Goal: Task Accomplishment & Management: Manage account settings

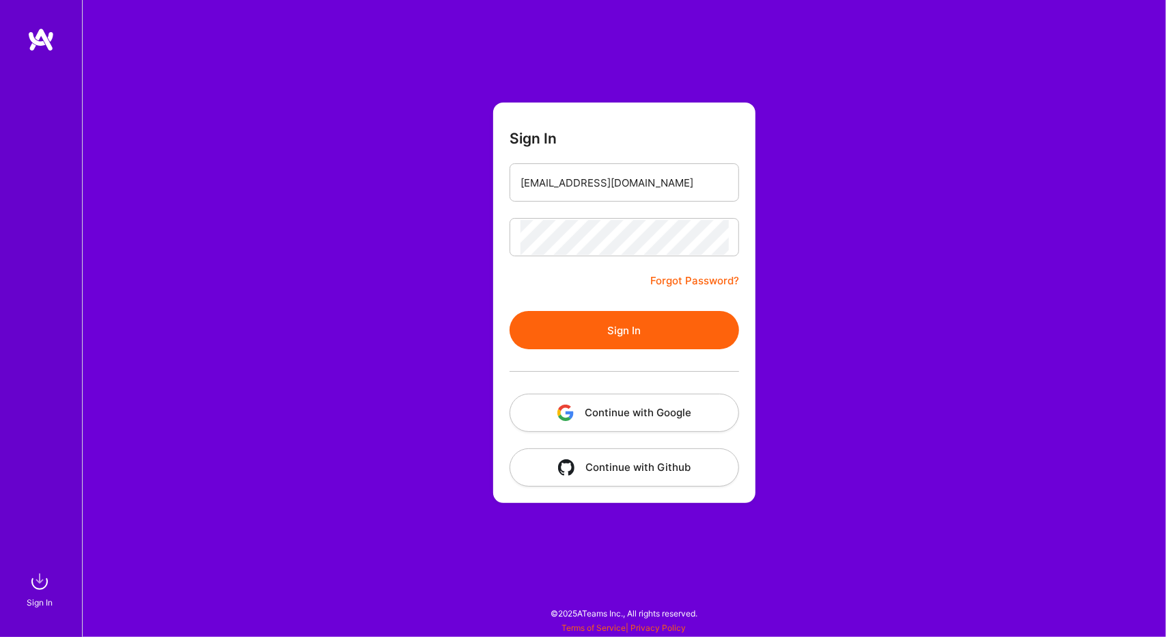
click at [575, 337] on button "Sign In" at bounding box center [625, 330] width 230 height 38
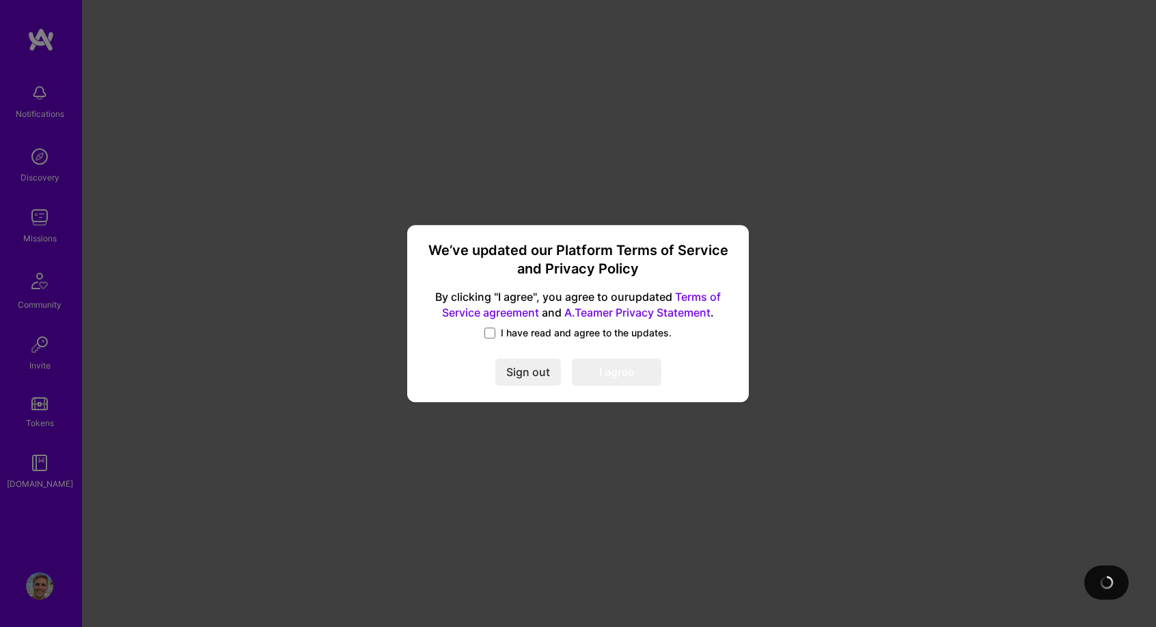
click at [497, 331] on label "I have read and agree to the updates." at bounding box center [577, 333] width 187 height 14
click at [0, 0] on input "I have read and agree to the updates." at bounding box center [0, 0] width 0 height 0
click at [601, 367] on button "I agree" at bounding box center [617, 372] width 90 height 27
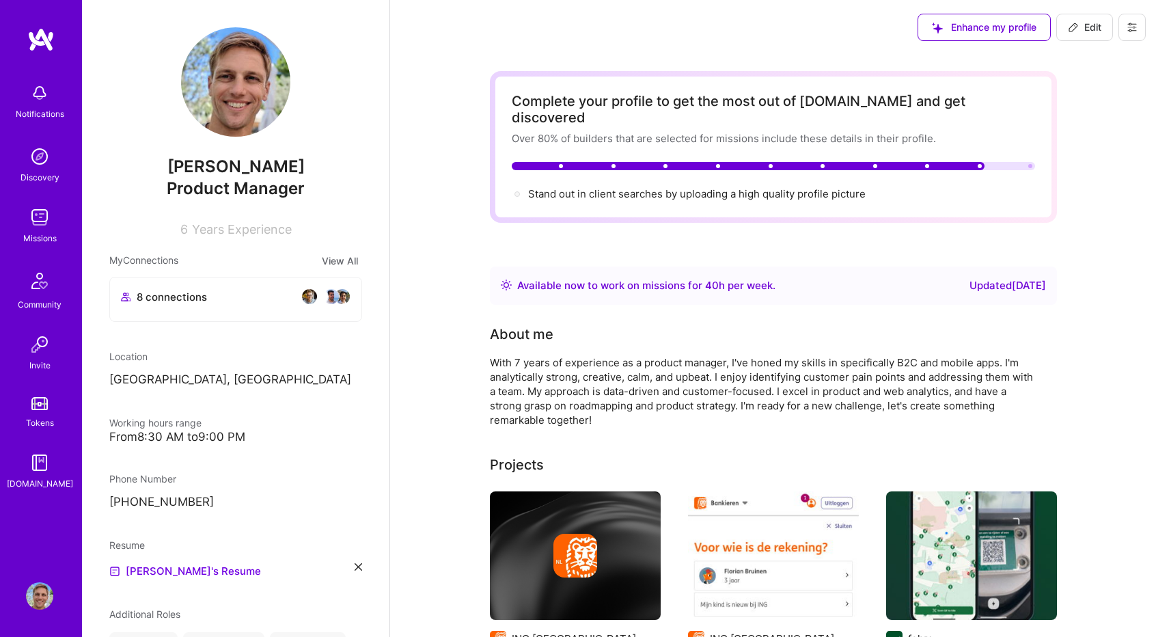
click at [971, 277] on div "Updated [DATE]" at bounding box center [1008, 285] width 77 height 16
click at [1088, 23] on span "Edit" at bounding box center [1084, 27] width 33 height 14
select select "NL"
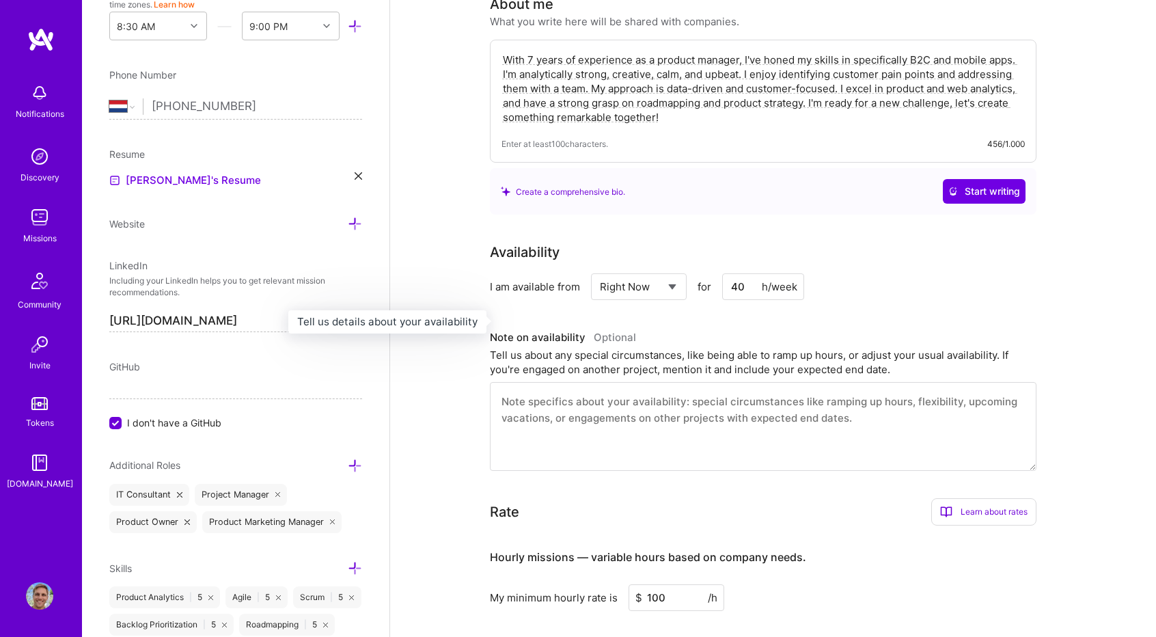
scroll to position [273, 0]
click at [661, 269] on select "Select... Right Now Future Date Not Available" at bounding box center [639, 286] width 79 height 35
select select "Future Date"
click at [600, 269] on select "Select... Right Now Future Date Not Available" at bounding box center [639, 286] width 79 height 35
click at [761, 273] on input "[DATE]" at bounding box center [757, 286] width 68 height 27
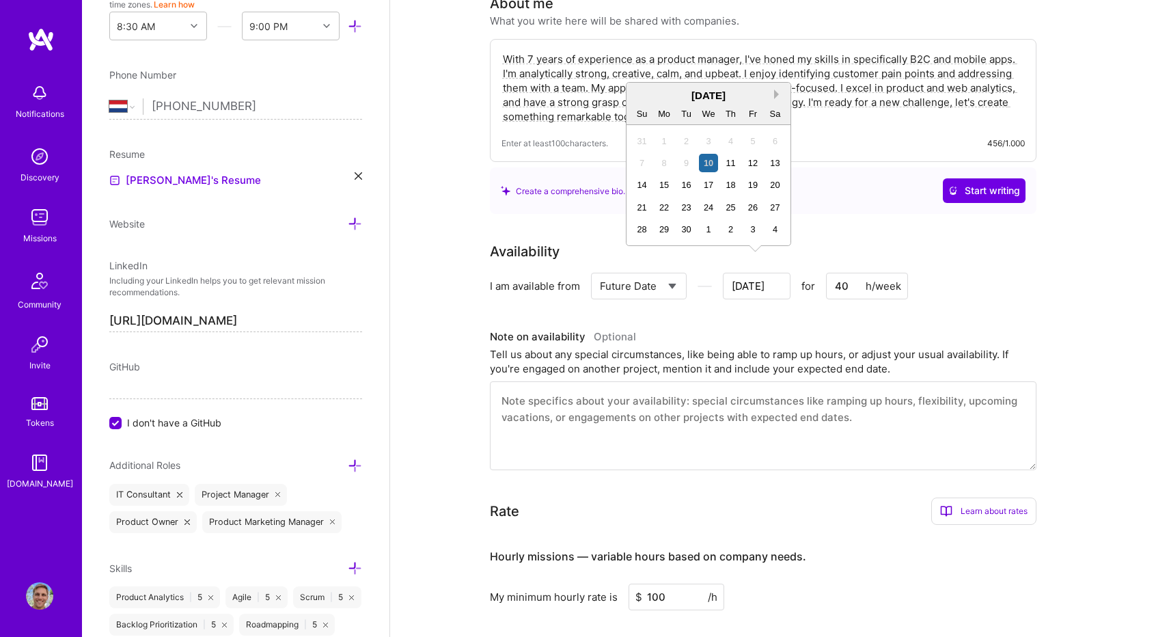
click at [776, 93] on button "Next Month" at bounding box center [779, 95] width 10 height 10
click at [667, 205] on div "17" at bounding box center [664, 207] width 18 height 18
type input "[DATE]"
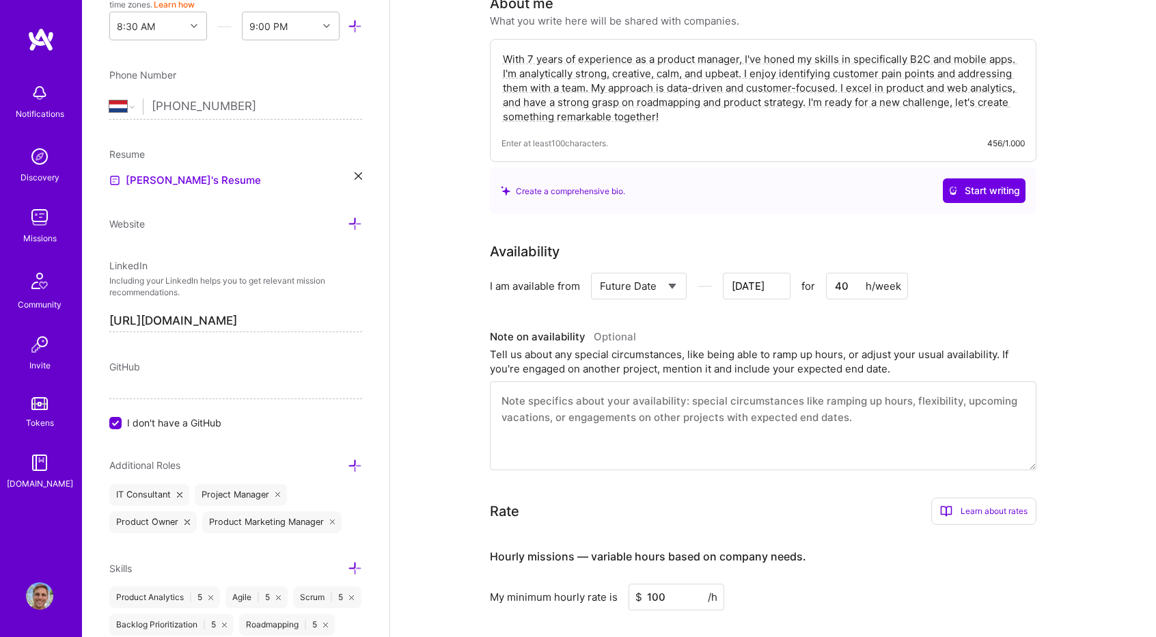
click at [958, 273] on div "I am available from Select... Right Now Future Date Not Available [DATE] for 40…" at bounding box center [763, 286] width 547 height 27
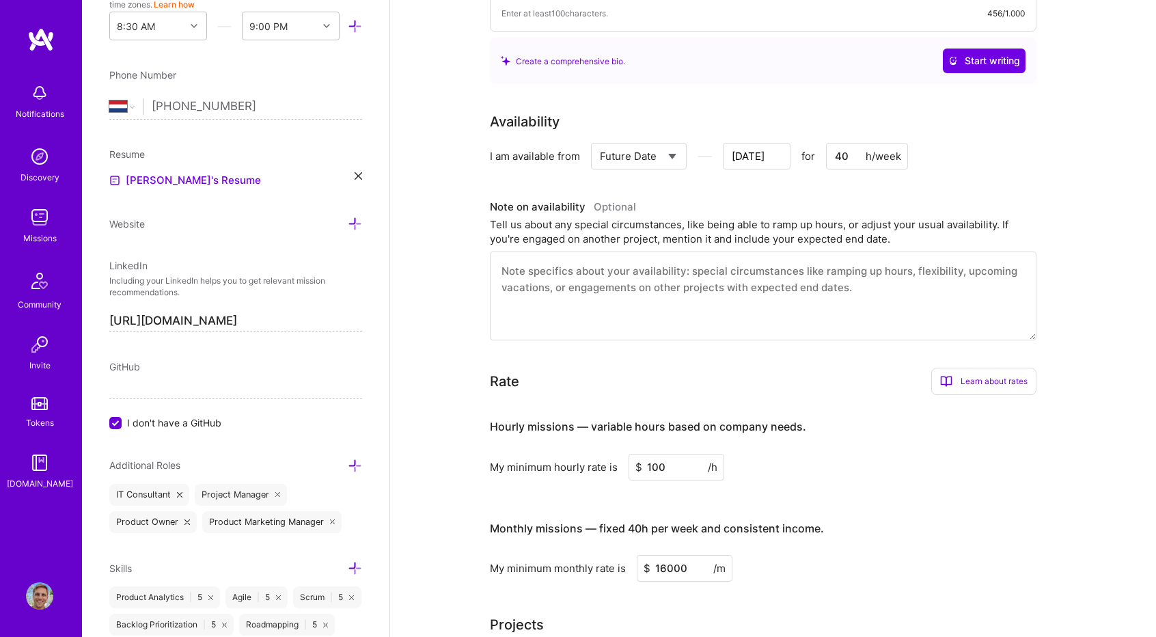
scroll to position [406, 0]
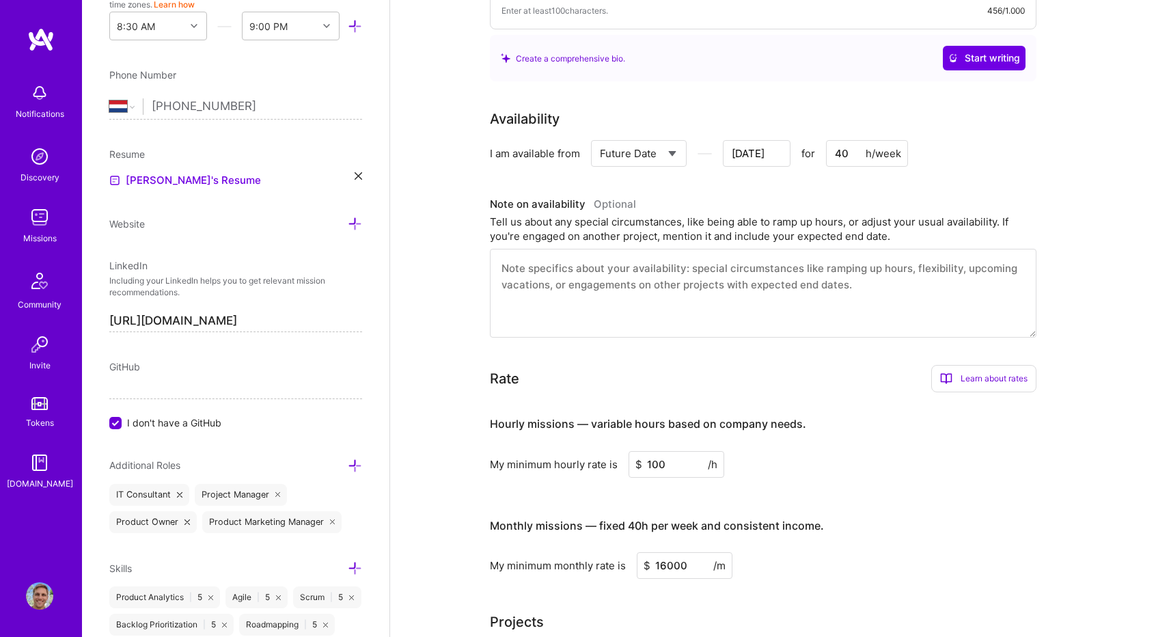
click at [659, 451] on input "100" at bounding box center [677, 464] width 96 height 27
type input "105"
click at [843, 451] on div "My minimum hourly rate is $ 105 /h" at bounding box center [763, 464] width 547 height 27
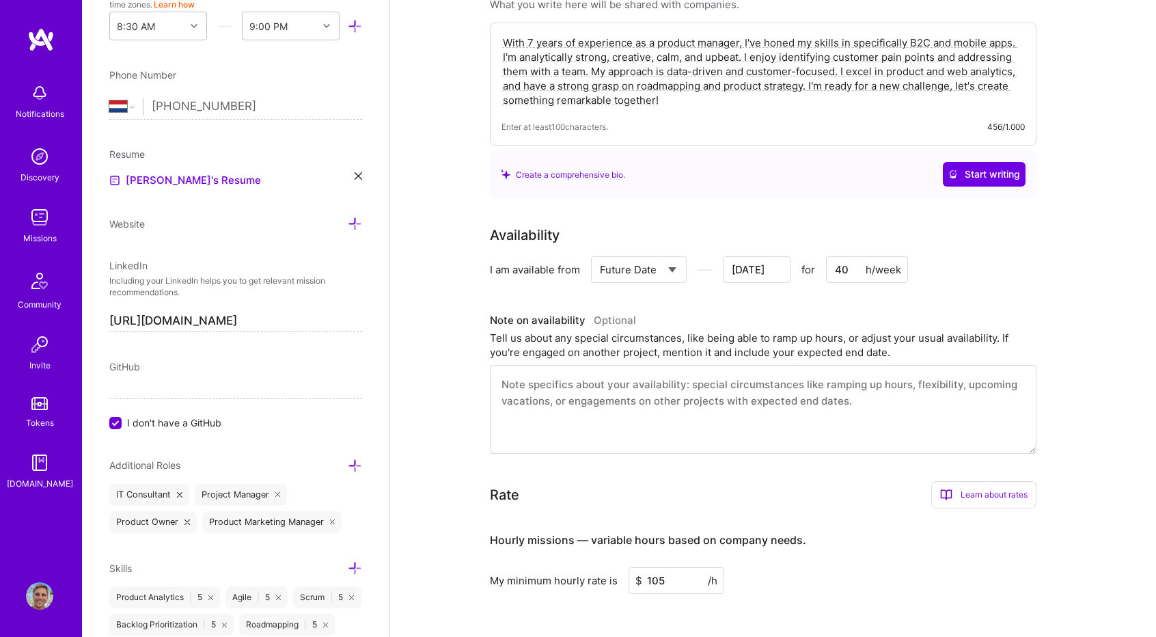
scroll to position [0, 0]
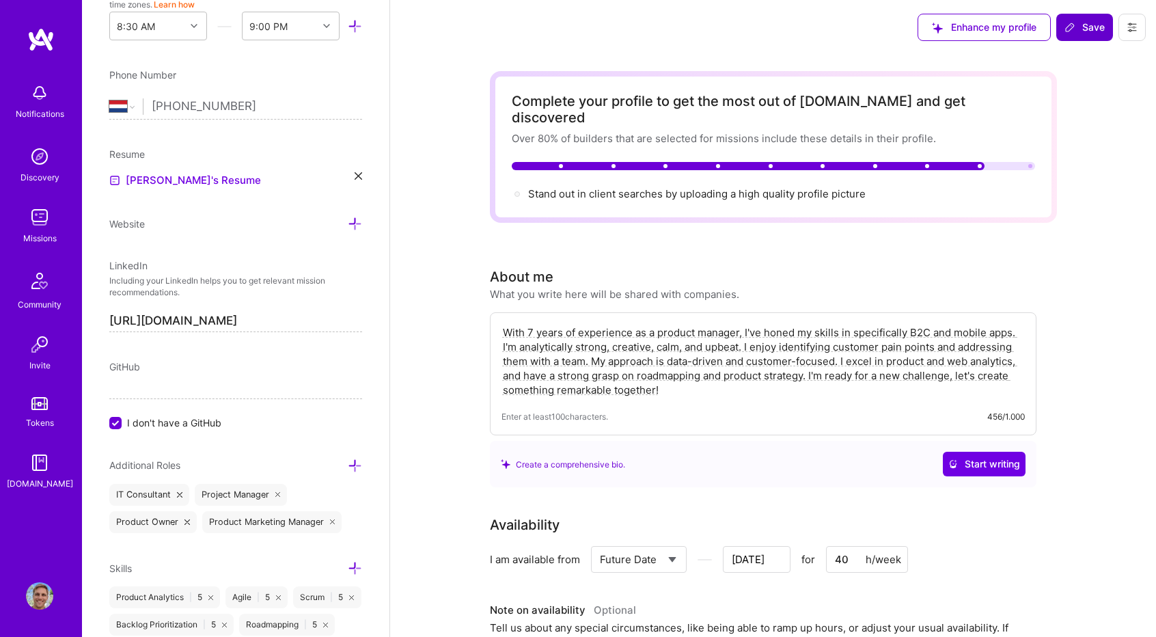
click at [1097, 31] on span "Save" at bounding box center [1085, 27] width 40 height 14
type input "[DATE]"
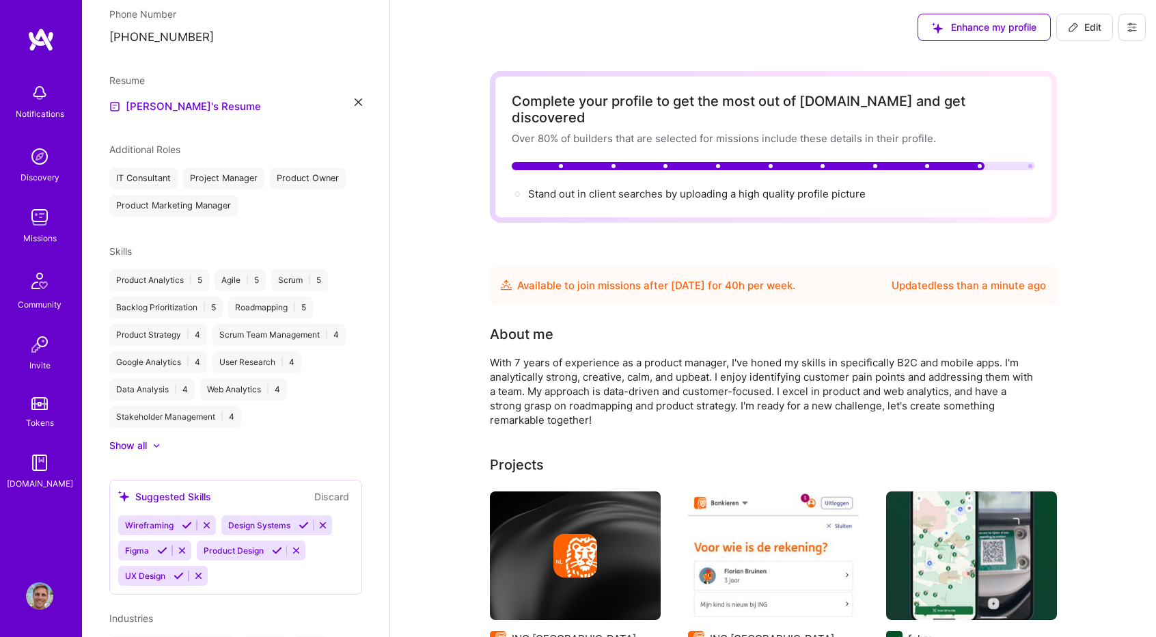
scroll to position [419, 0]
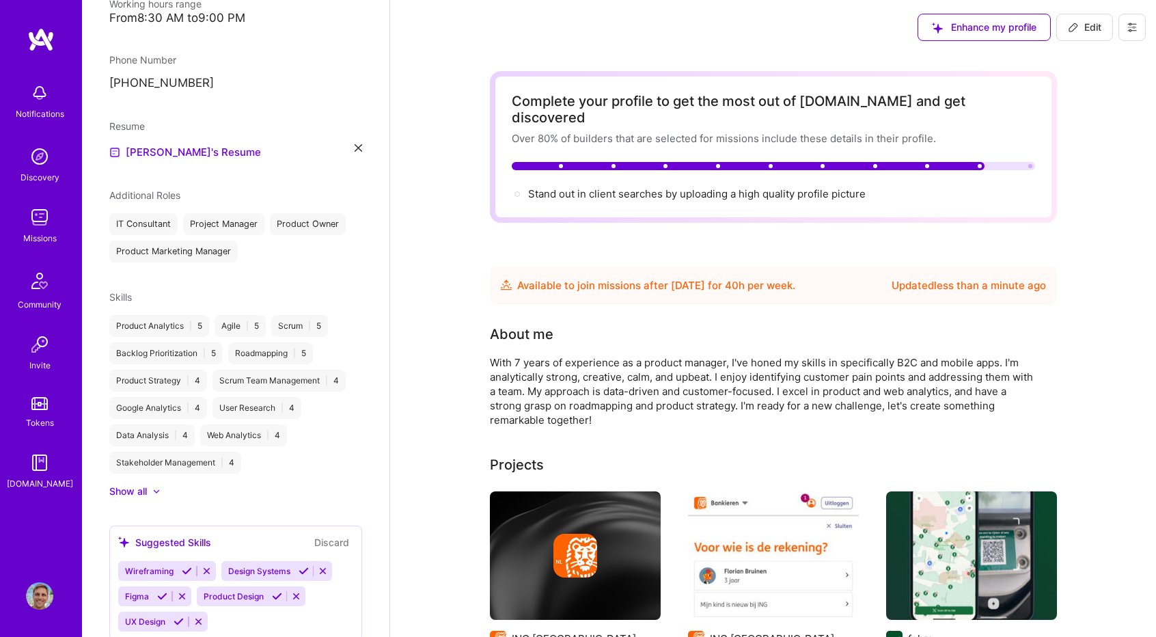
click at [512, 324] on div "About me" at bounding box center [522, 334] width 64 height 20
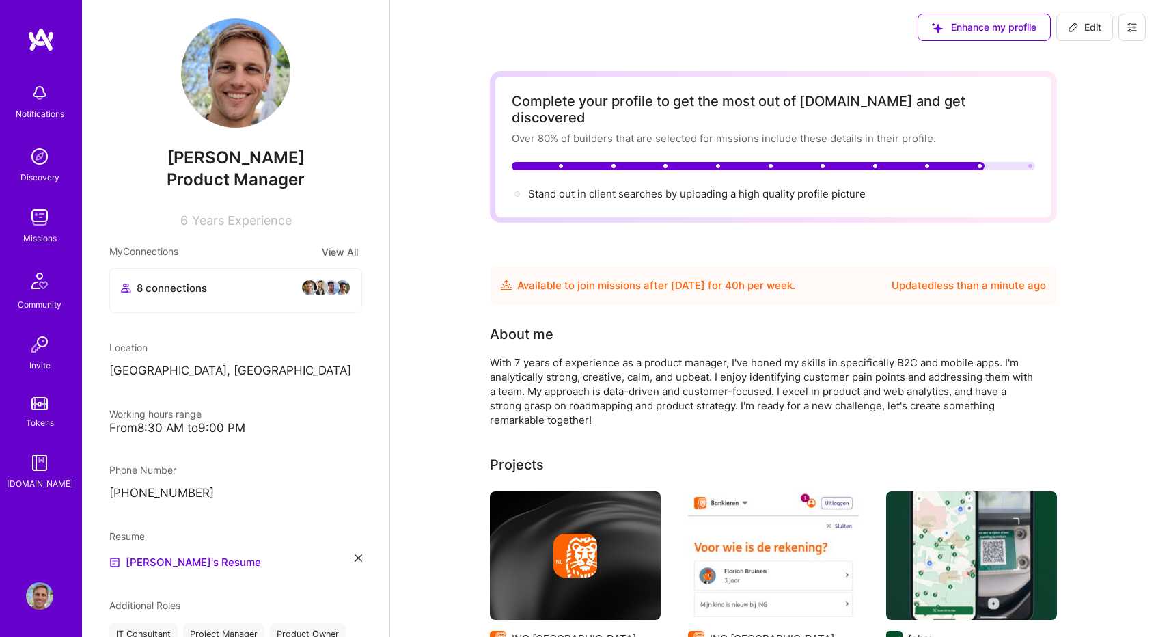
scroll to position [0, 0]
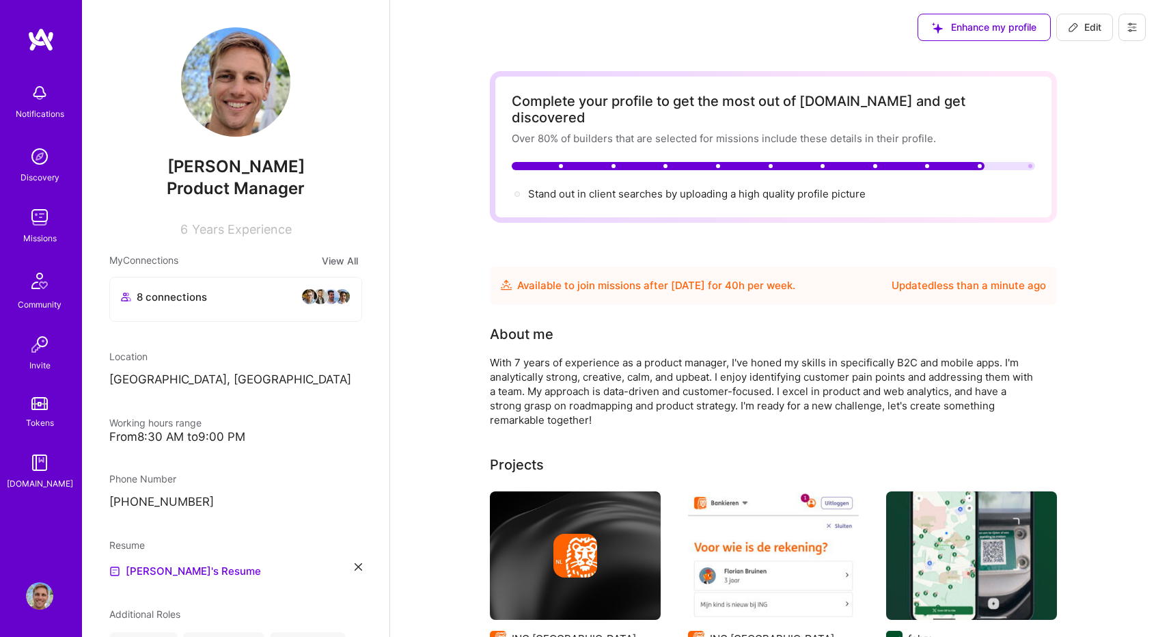
click at [42, 218] on img at bounding box center [39, 217] width 27 height 27
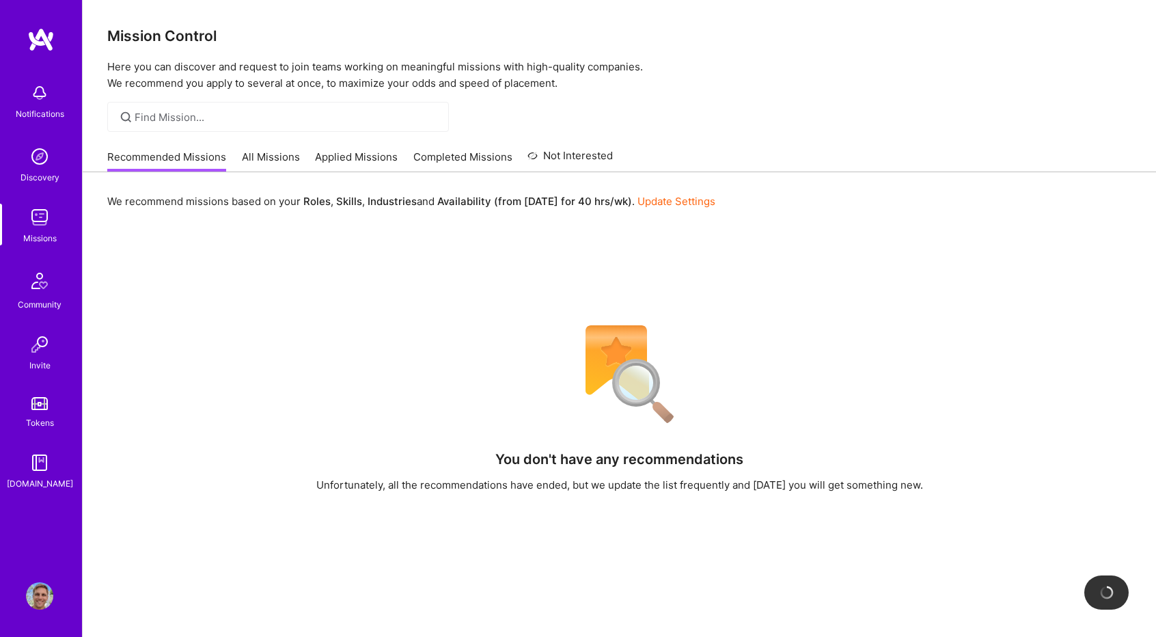
click at [282, 156] on link "All Missions" at bounding box center [271, 161] width 58 height 23
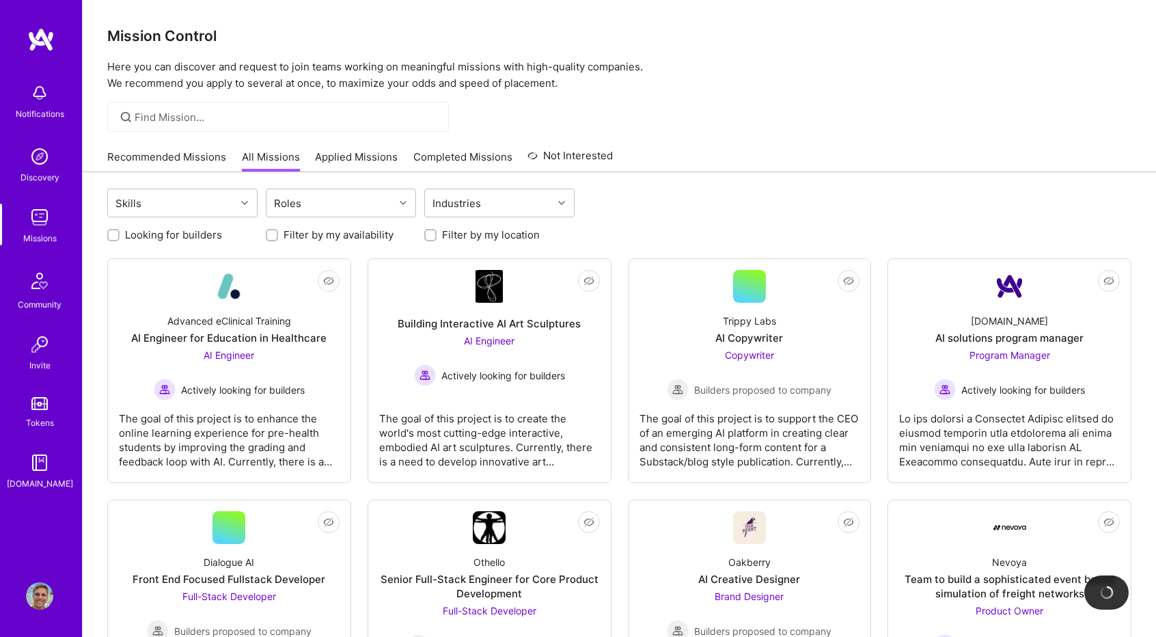
click at [177, 163] on link "Recommended Missions" at bounding box center [166, 161] width 119 height 23
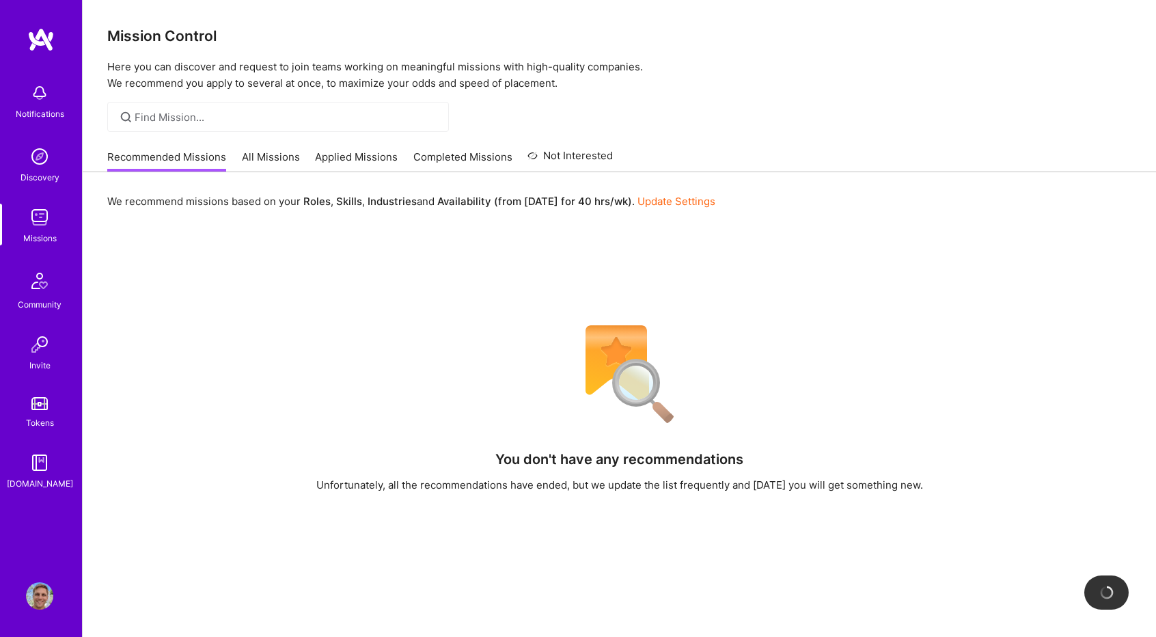
click at [522, 202] on b "Availability (from [DATE] for 40 hrs/wk)" at bounding box center [534, 201] width 195 height 13
drag, startPoint x: 496, startPoint y: 71, endPoint x: 526, endPoint y: 56, distance: 33.6
click at [496, 71] on p "Here you can discover and request to join teams working on meaningful missions …" at bounding box center [619, 75] width 1024 height 33
click at [282, 156] on link "All Missions" at bounding box center [271, 161] width 58 height 23
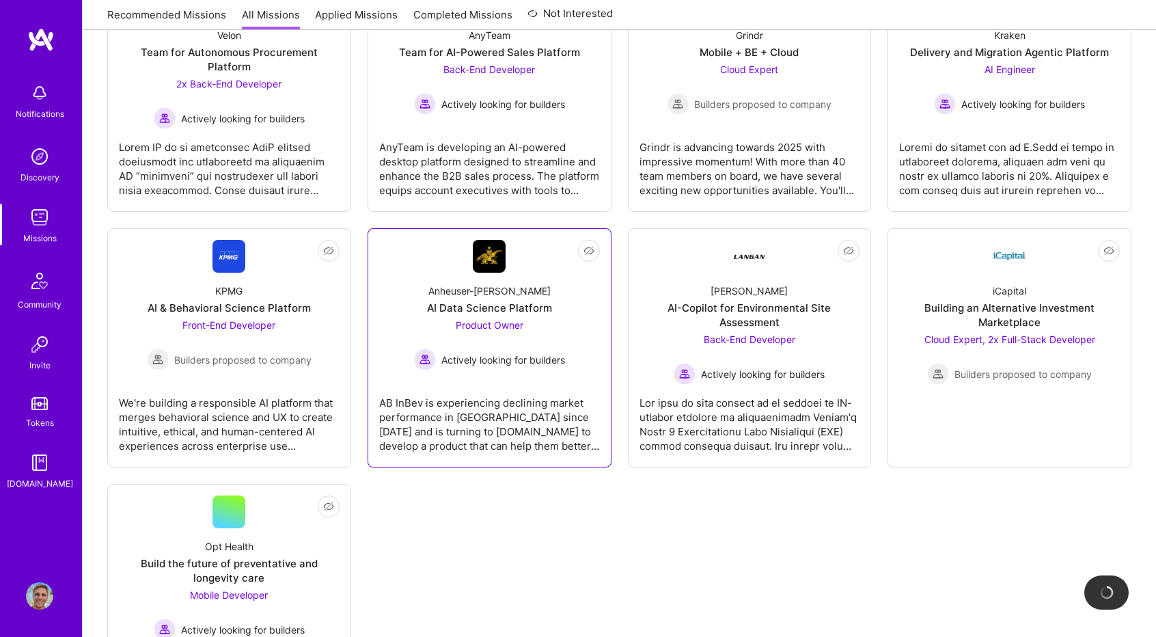
scroll to position [2910, 0]
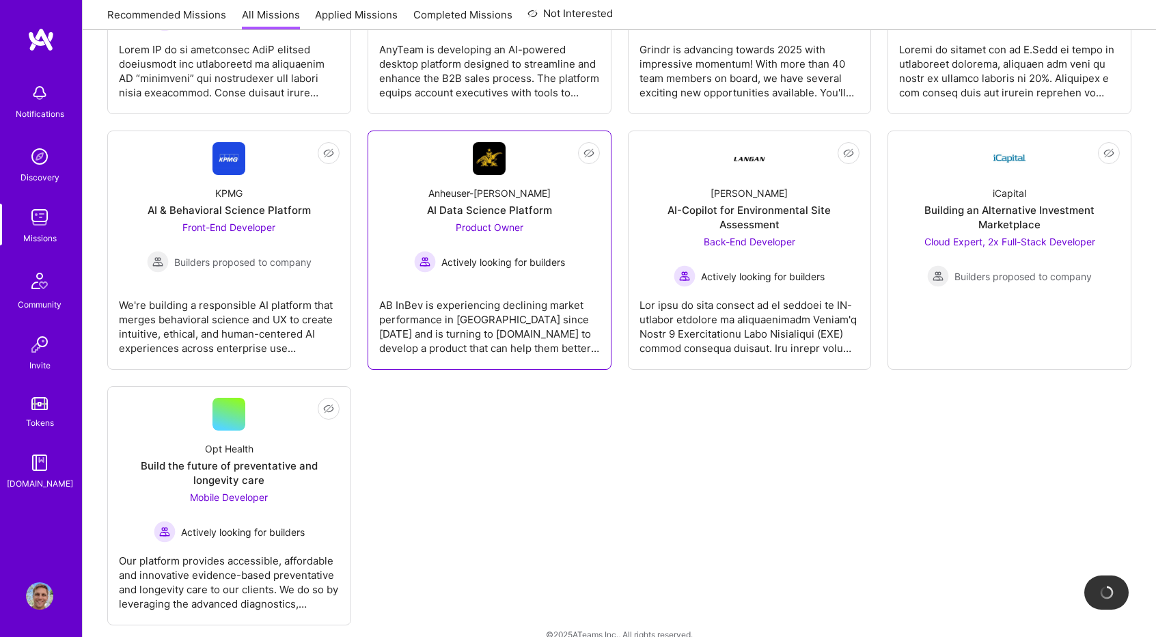
click at [503, 221] on span "Product Owner" at bounding box center [490, 227] width 68 height 12
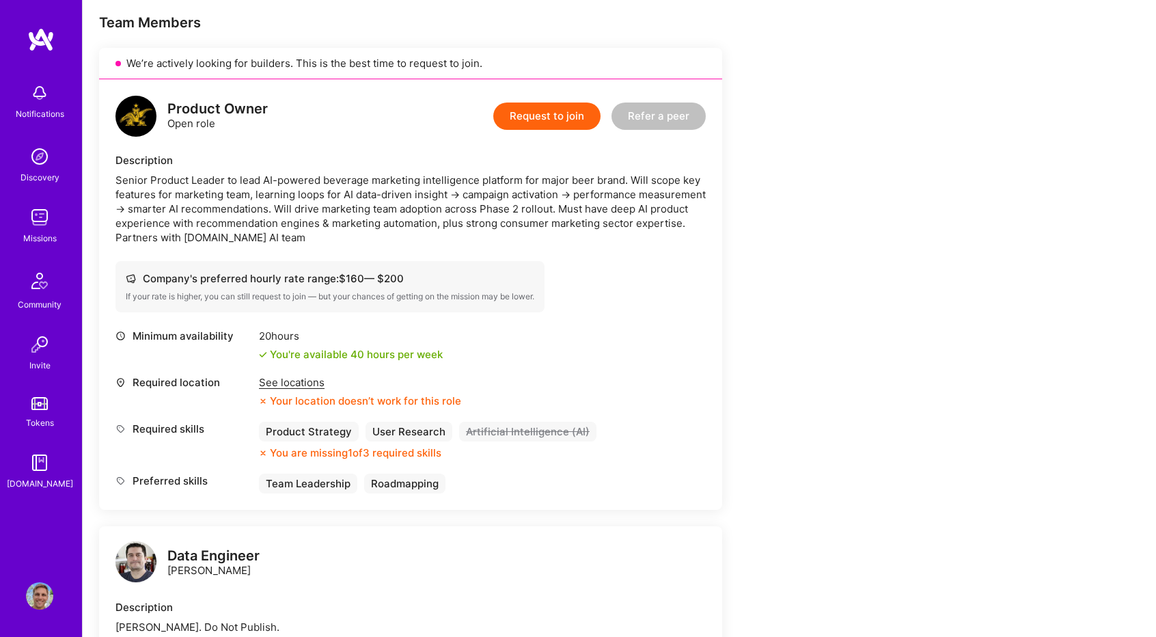
scroll to position [273, 0]
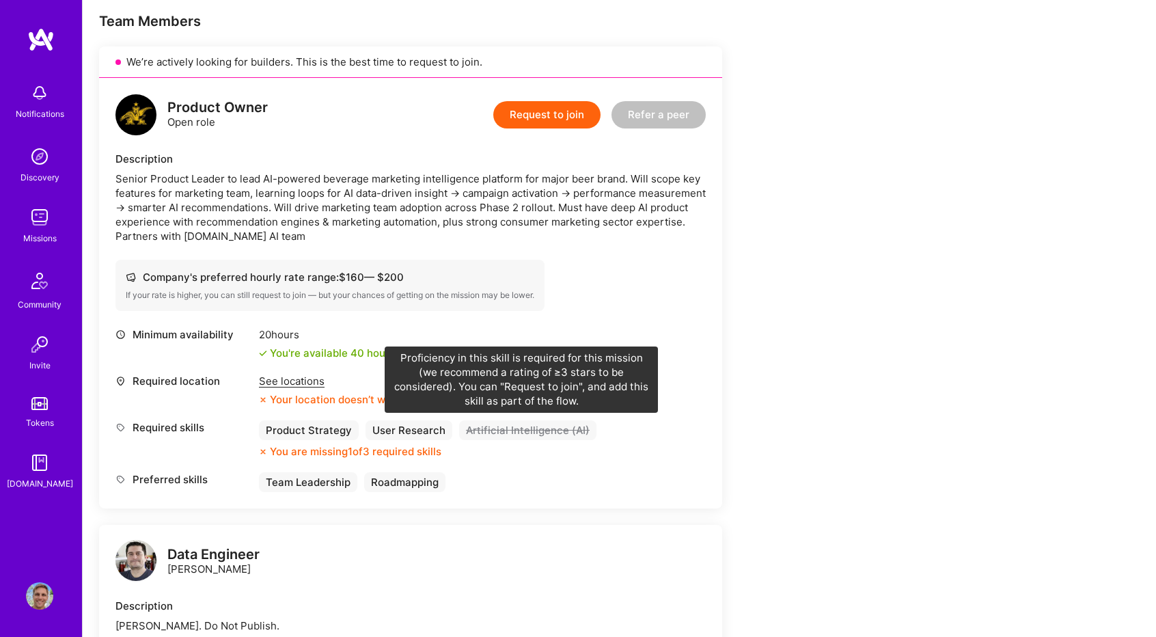
click at [504, 428] on div "Artificial Intelligence (AI)" at bounding box center [527, 430] width 137 height 20
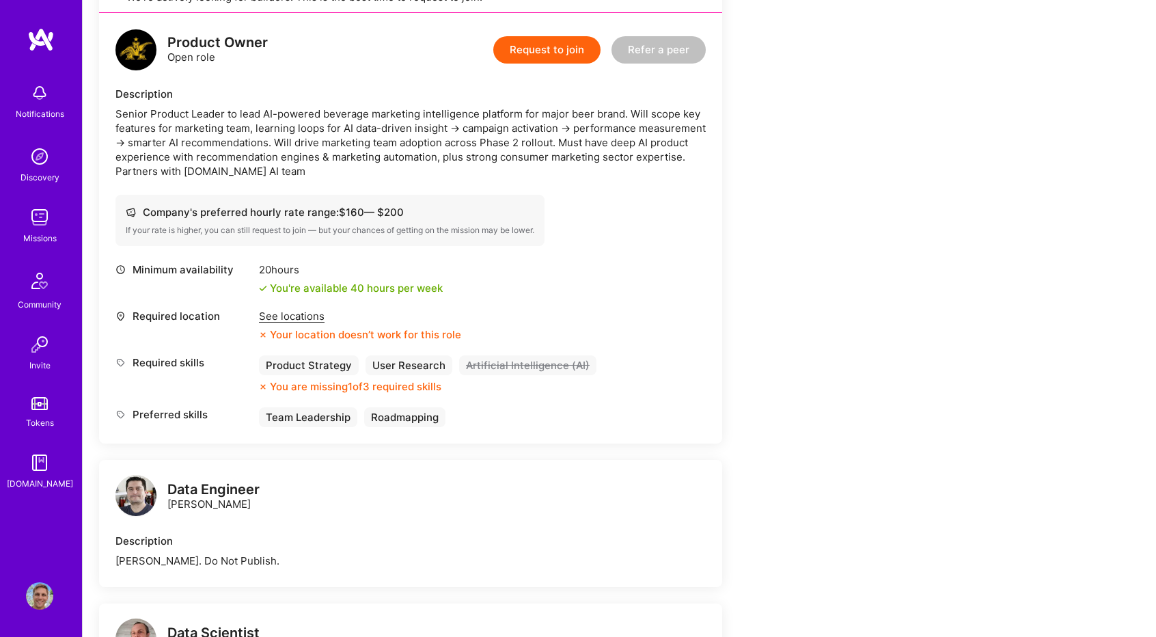
scroll to position [342, 0]
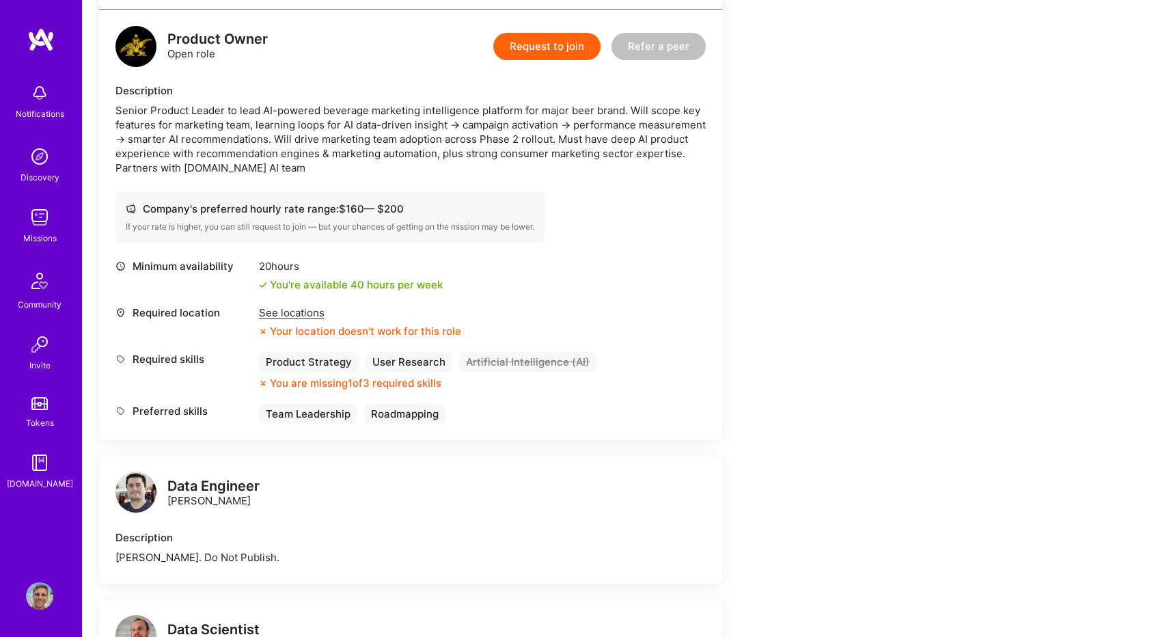
click at [302, 316] on div "See locations" at bounding box center [360, 312] width 202 height 14
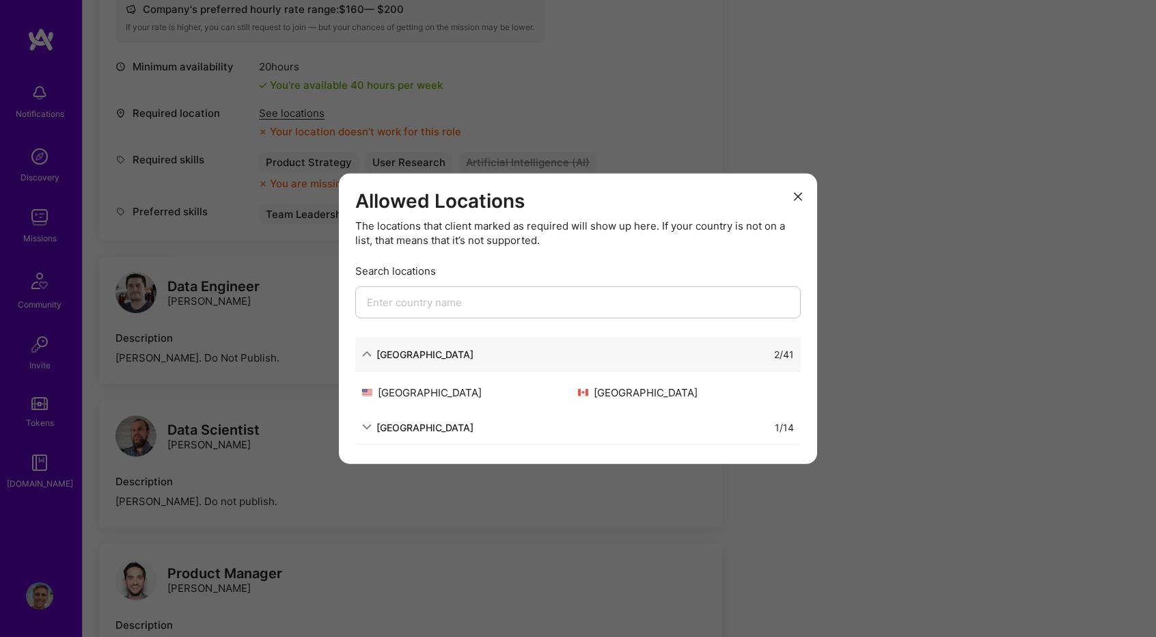
scroll to position [547, 0]
click at [795, 199] on icon "modal" at bounding box center [798, 196] width 8 height 8
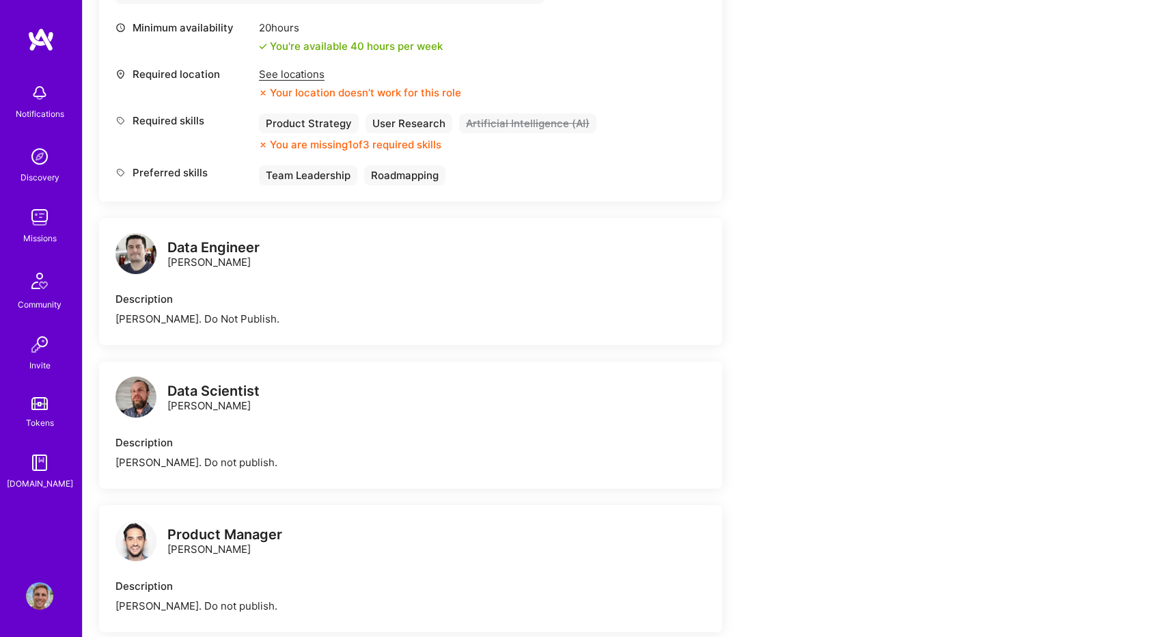
scroll to position [888, 0]
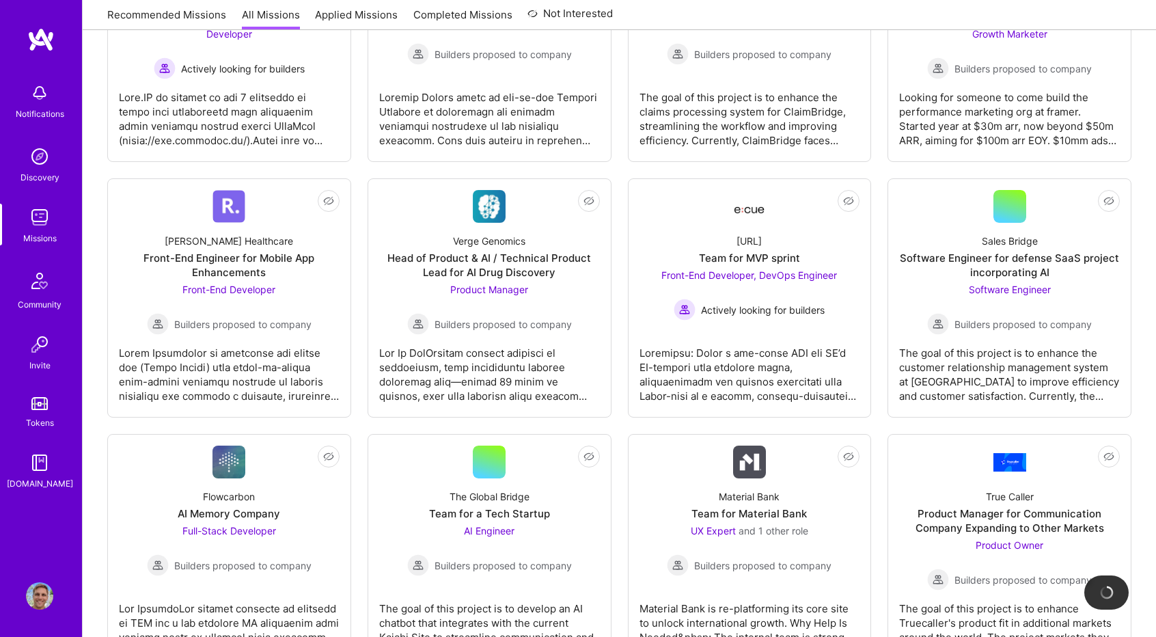
scroll to position [1612, 0]
click at [462, 272] on div "Head of Product & AI / Technical Product Lead for AI Drug Discovery" at bounding box center [489, 266] width 221 height 29
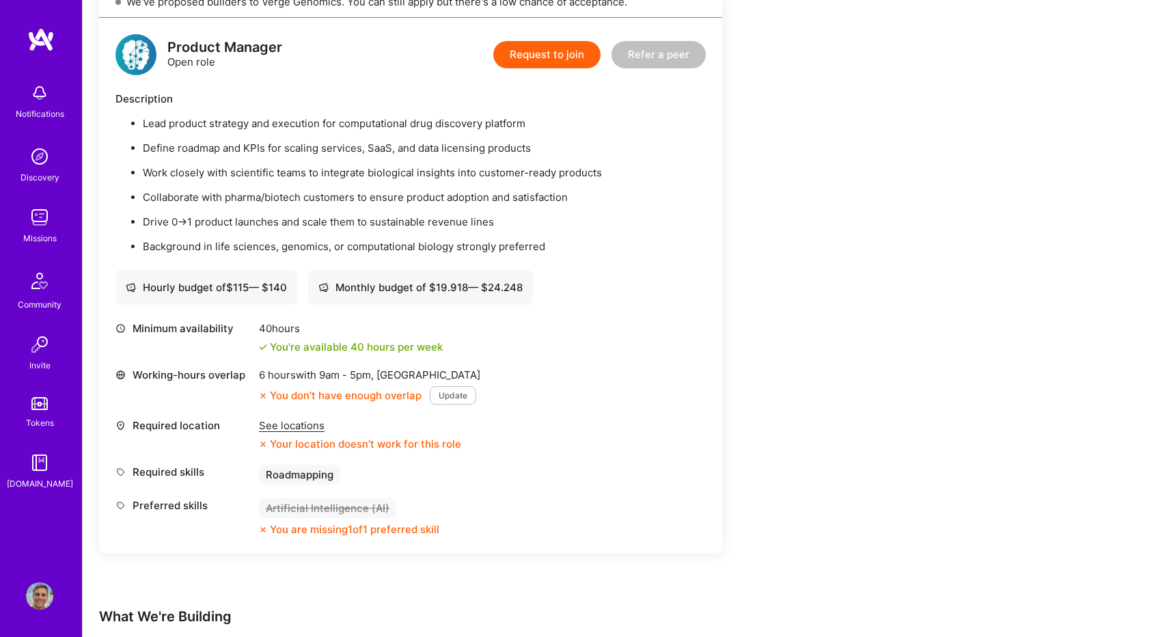
scroll to position [342, 0]
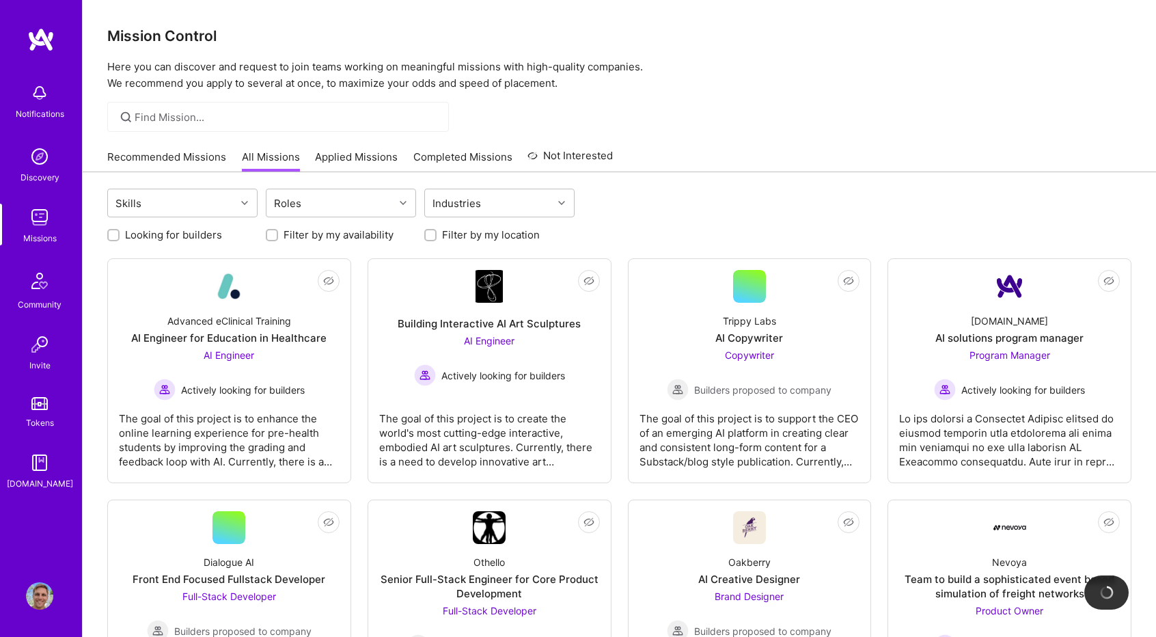
click at [618, 65] on p "Here you can discover and request to join teams working on meaningful missions …" at bounding box center [619, 75] width 1024 height 33
click at [650, 62] on p "Here you can discover and request to join teams working on meaningful missions …" at bounding box center [619, 75] width 1024 height 33
click at [202, 159] on link "Recommended Missions" at bounding box center [166, 161] width 119 height 23
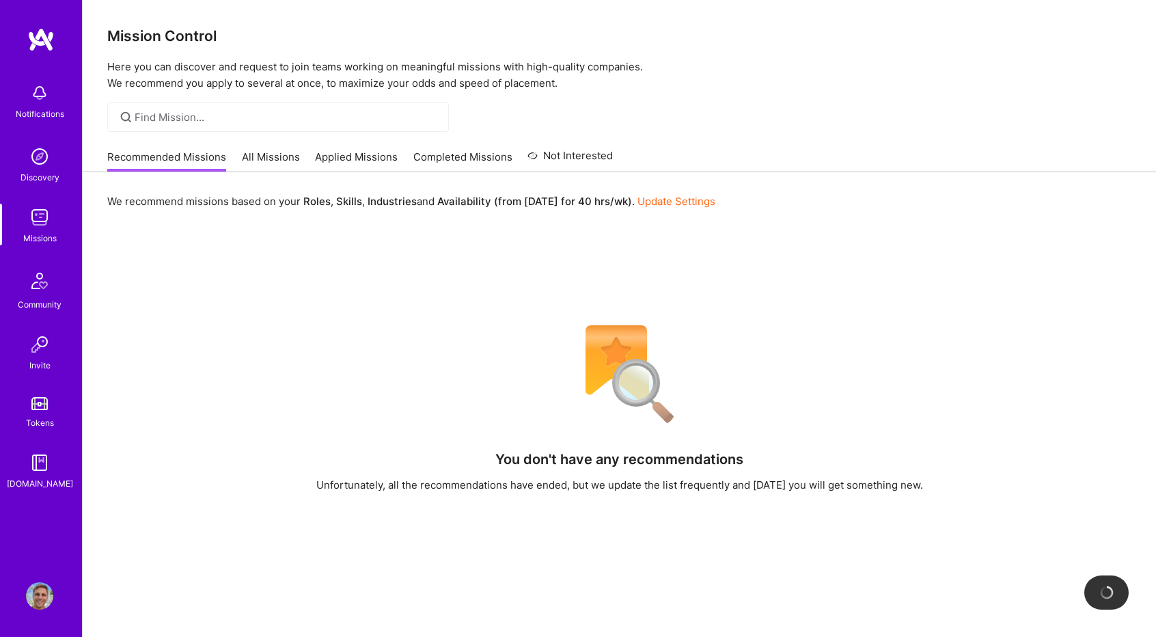
click at [653, 203] on link "Update Settings" at bounding box center [676, 201] width 78 height 13
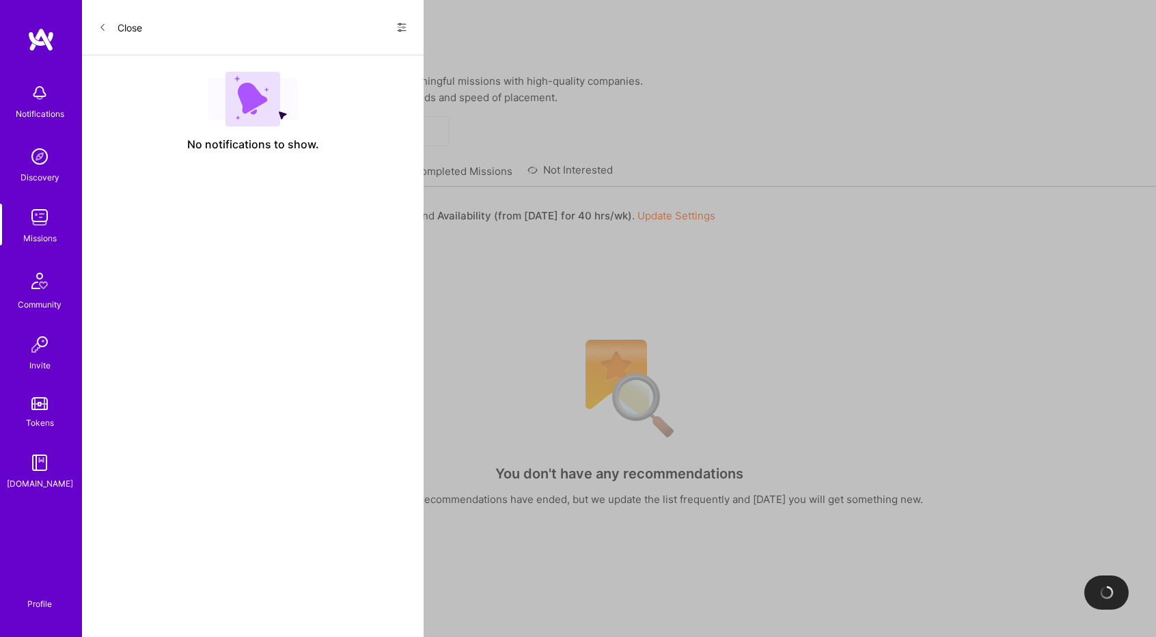
select select "NL"
select select "Future Date"
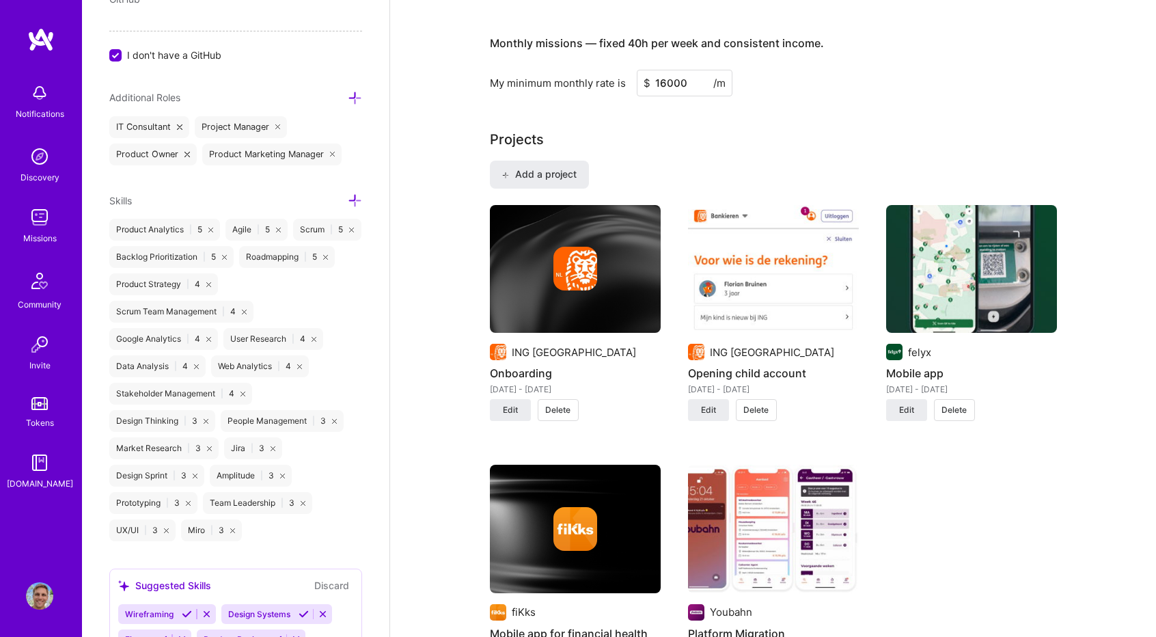
scroll to position [806, 0]
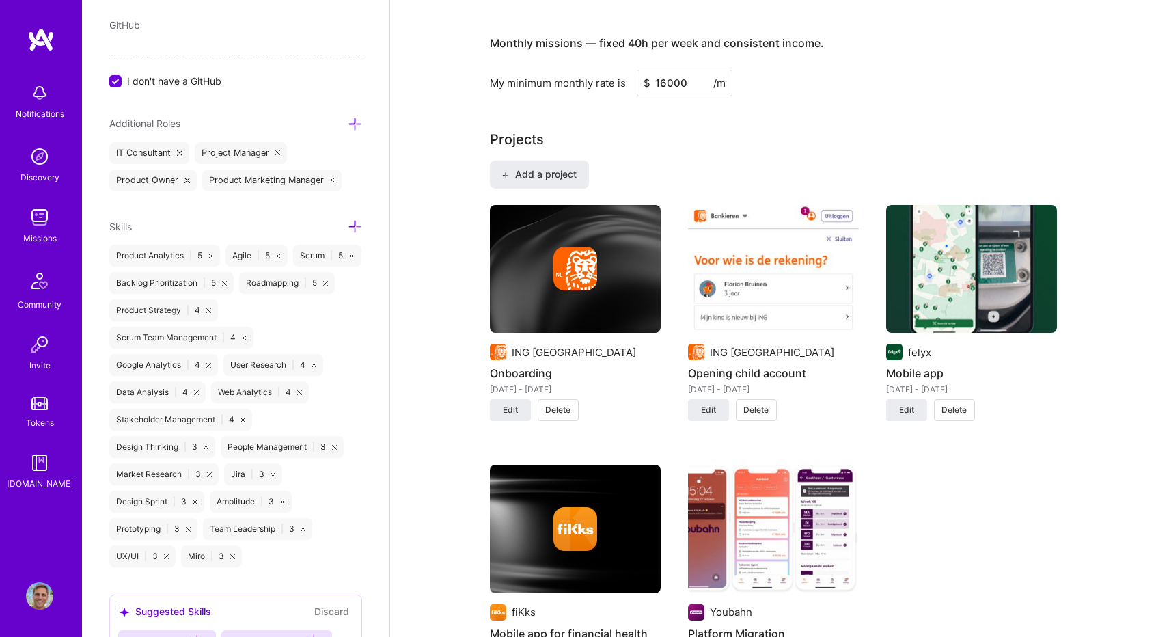
click at [348, 223] on icon at bounding box center [355, 226] width 14 height 14
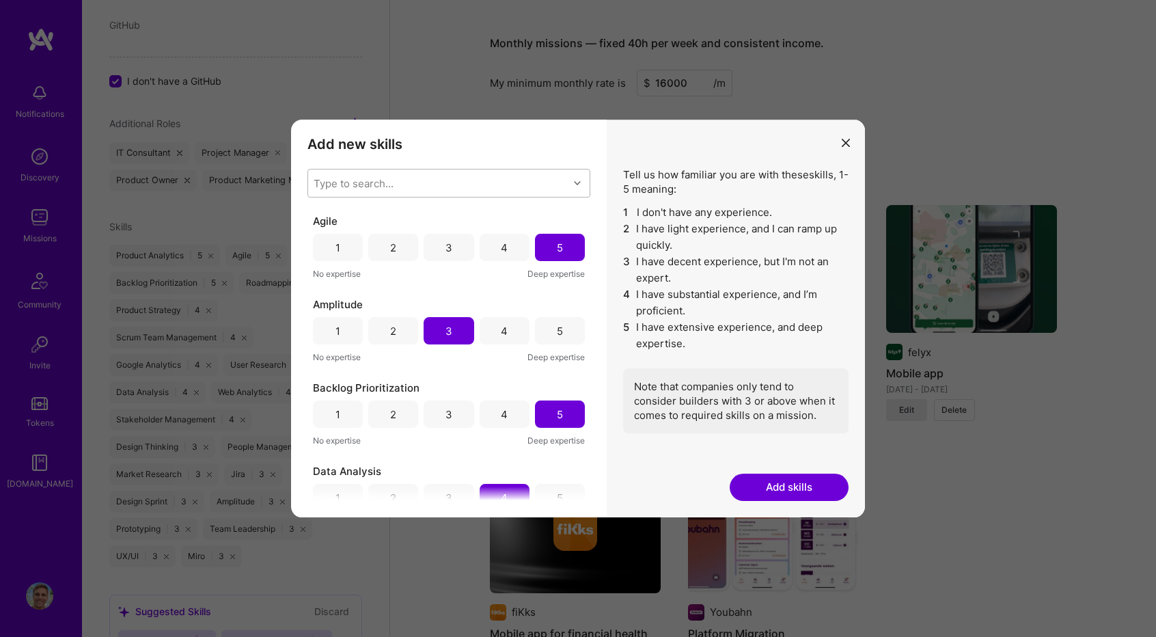
click at [467, 182] on div "Type to search..." at bounding box center [438, 182] width 260 height 27
type input "artifi"
click at [474, 215] on div "Artificial Intelligence (AI)" at bounding box center [449, 218] width 266 height 14
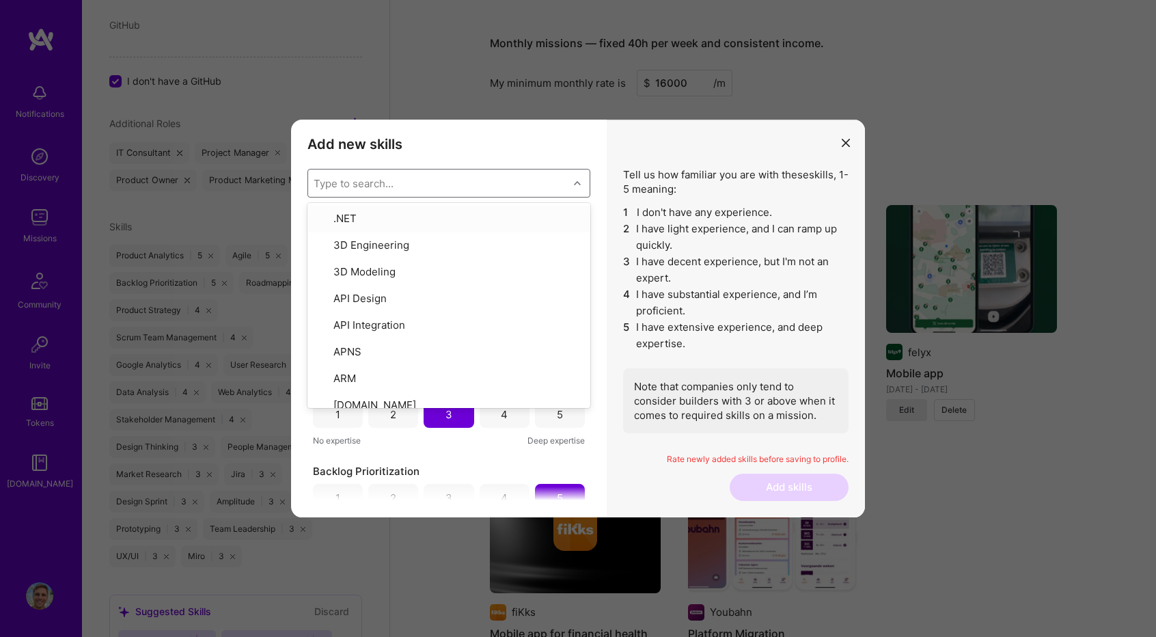
click at [499, 163] on div "Add new skills Tell us how familiar you are with given skills, using between 1 …" at bounding box center [449, 319] width 316 height 398
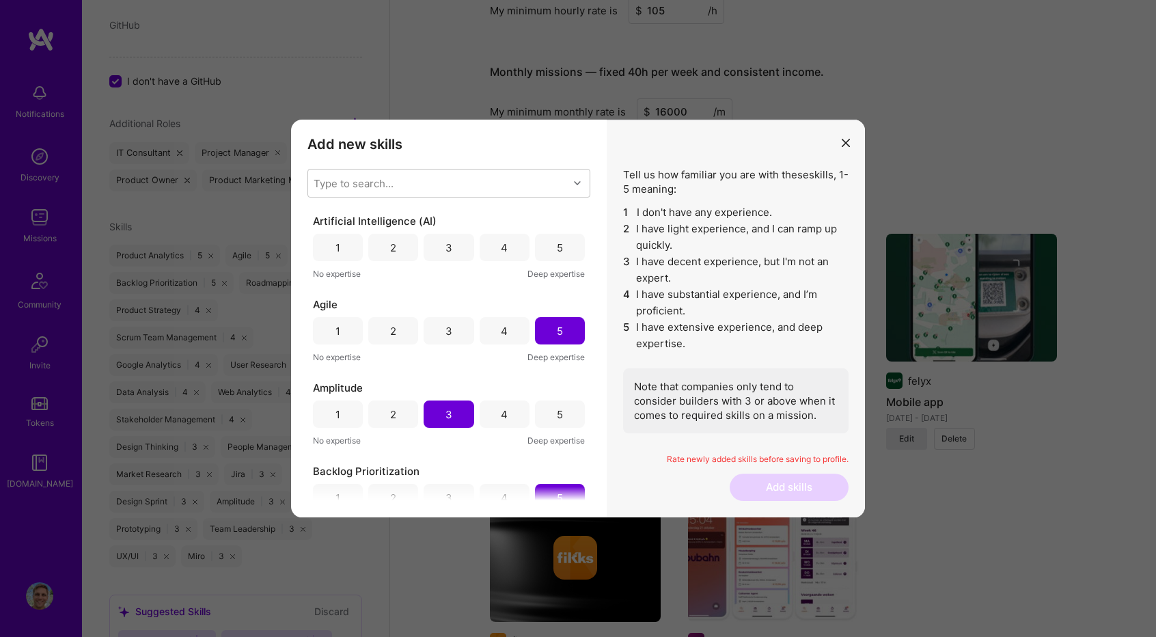
scroll to position [752, 0]
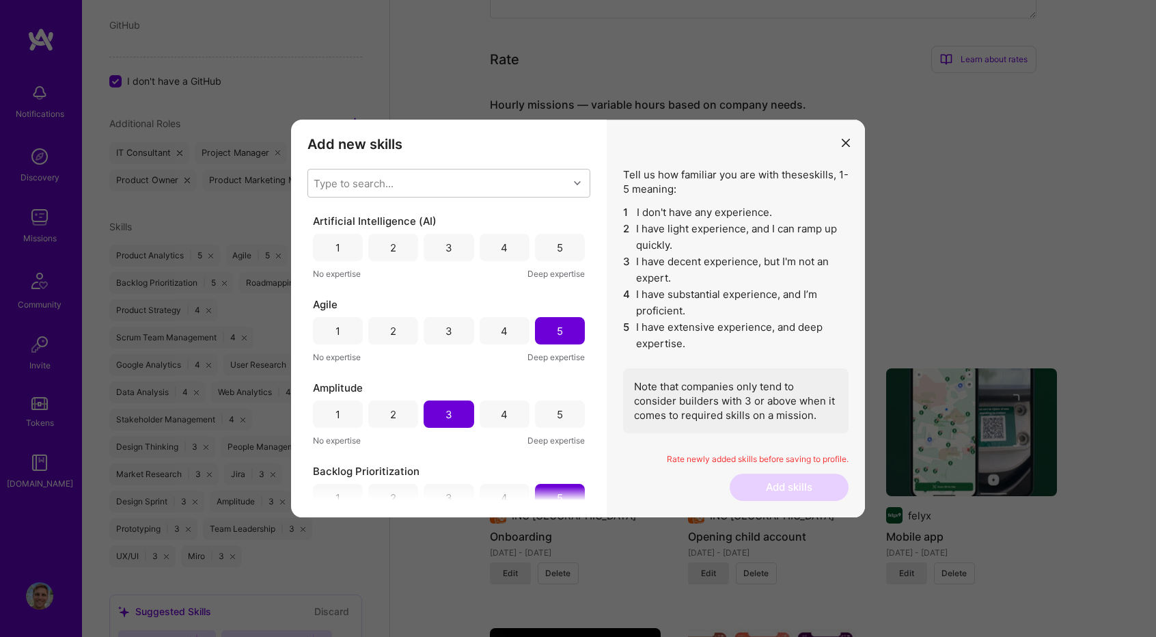
click at [384, 253] on div "2" at bounding box center [393, 247] width 50 height 27
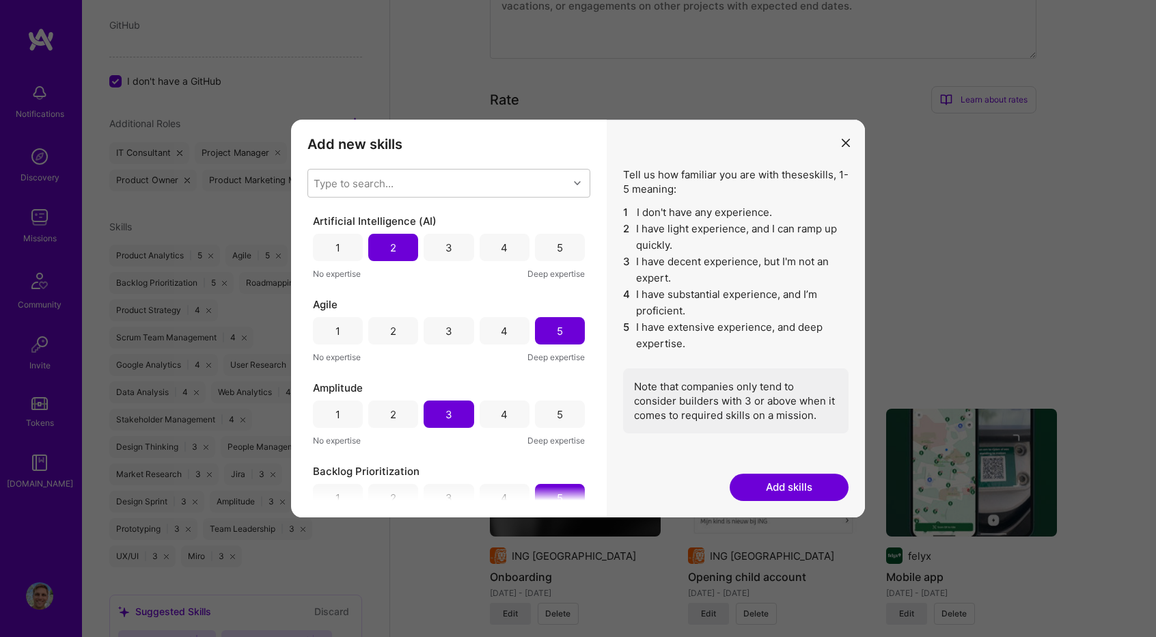
scroll to position [683, 0]
click at [448, 245] on div "3" at bounding box center [448, 248] width 7 height 14
click at [403, 245] on div "2" at bounding box center [393, 247] width 50 height 27
click at [794, 488] on button "Add skills" at bounding box center [789, 487] width 119 height 27
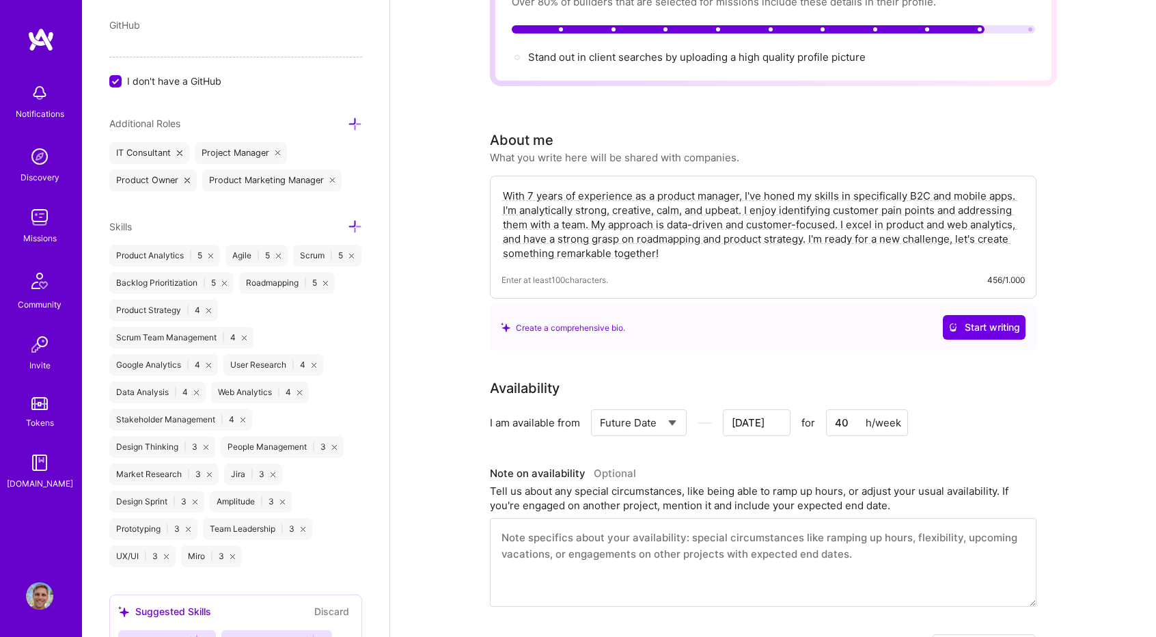
scroll to position [0, 0]
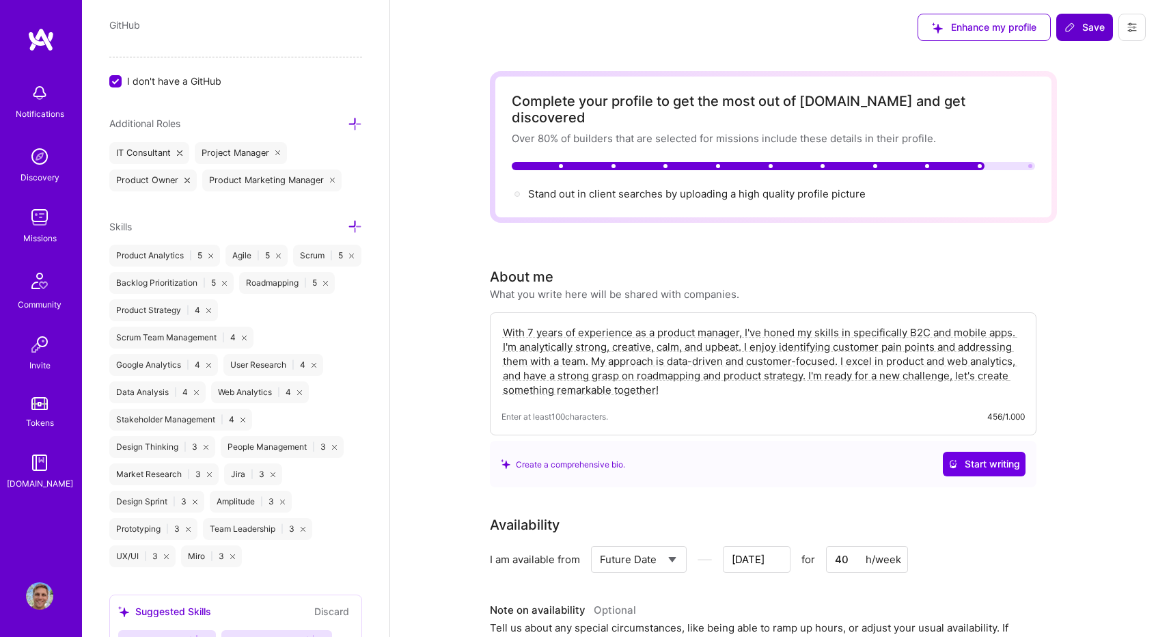
click at [1088, 23] on span "Save" at bounding box center [1085, 27] width 40 height 14
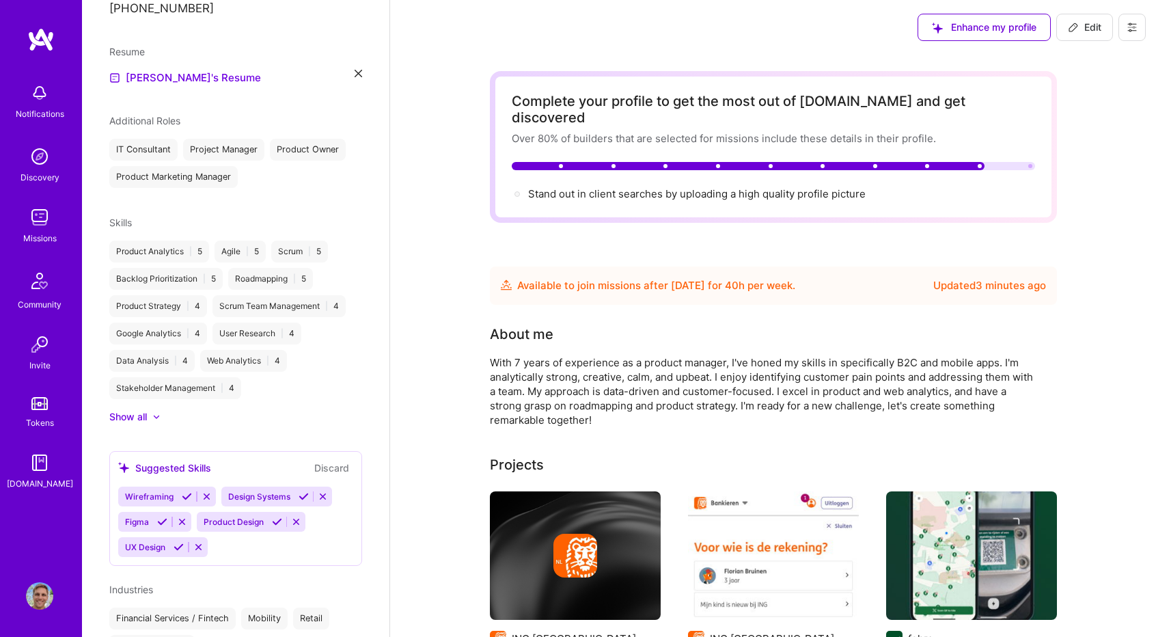
click at [1080, 33] on span "Edit" at bounding box center [1084, 27] width 33 height 14
select select "NL"
select select "Future Date"
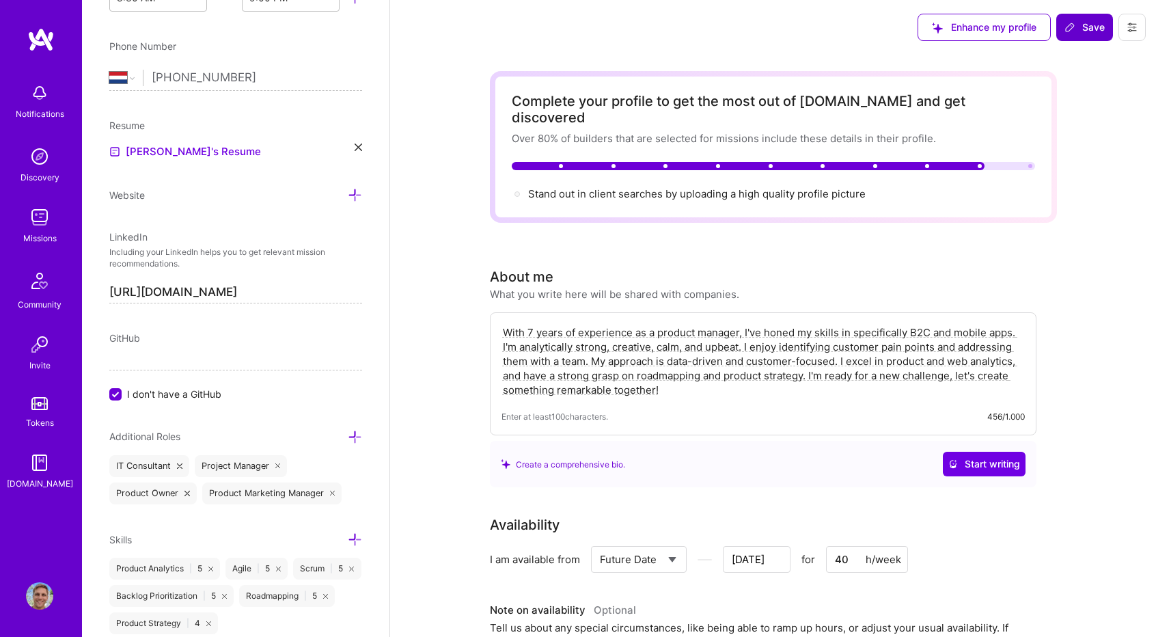
scroll to position [465, 0]
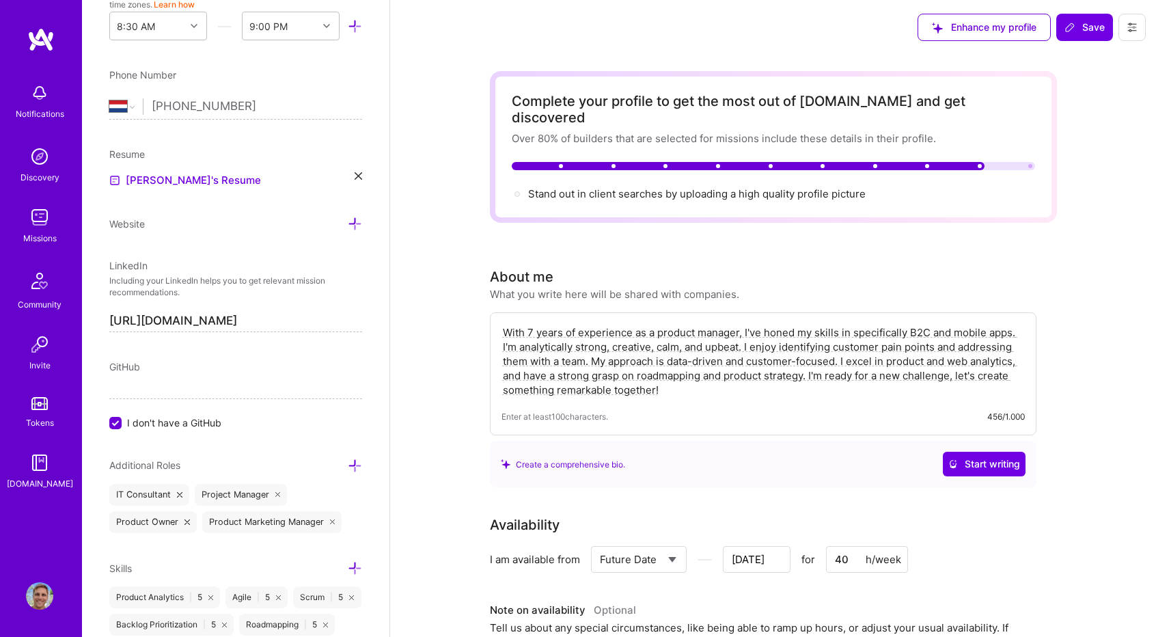
click at [704, 379] on textarea "With 7 years of experience as a product manager, I've honed my skills in specif…" at bounding box center [763, 361] width 523 height 74
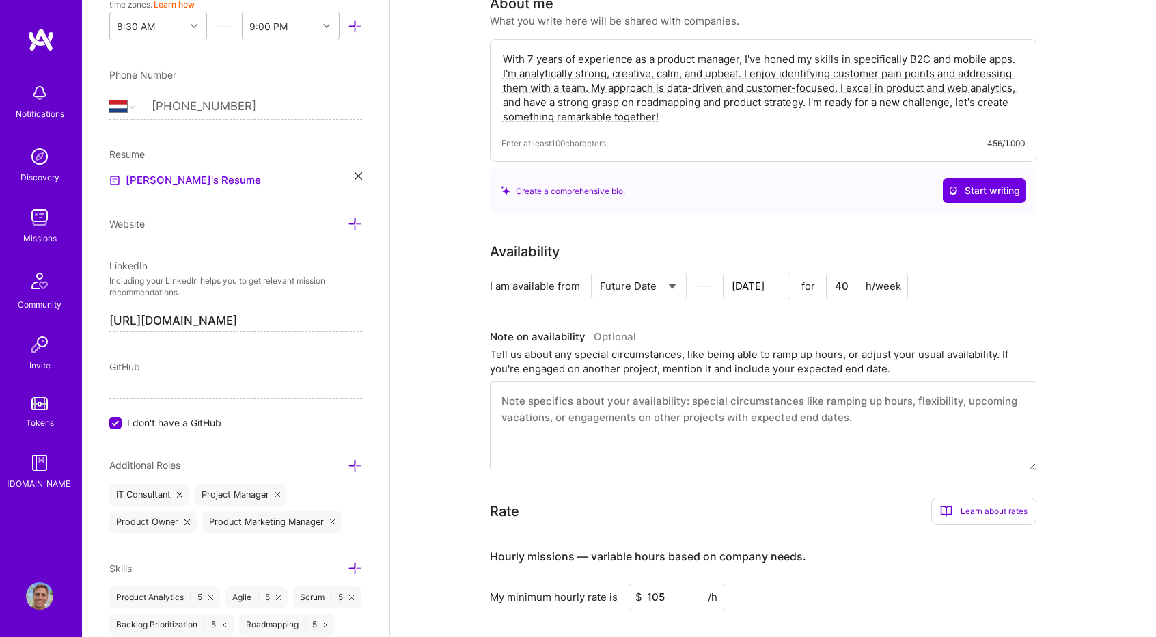
scroll to position [0, 0]
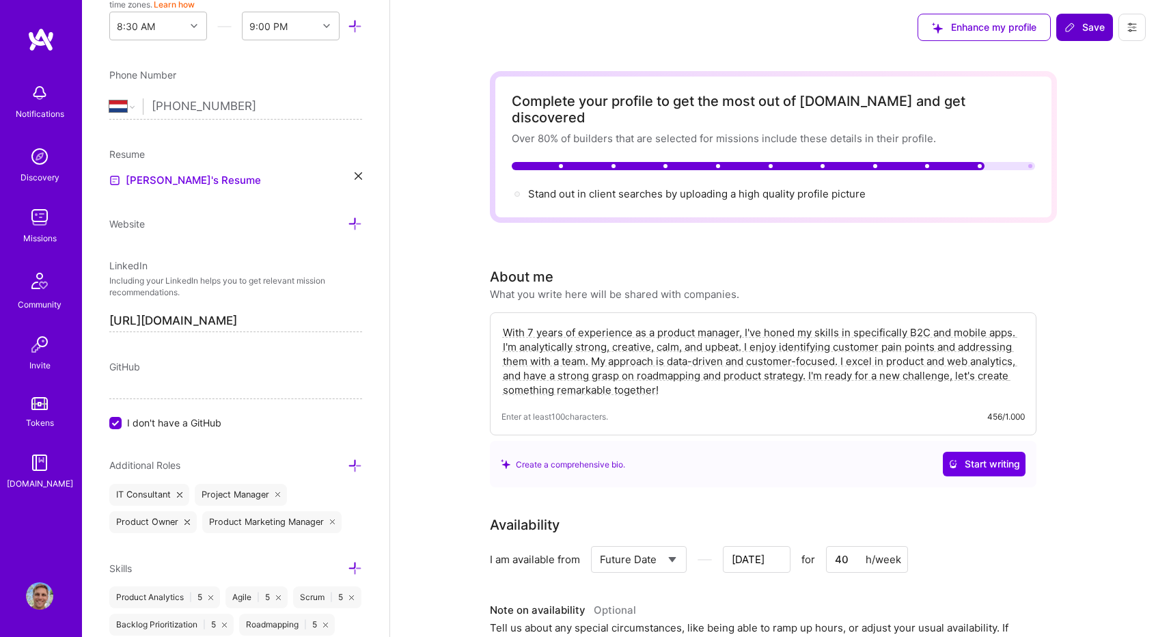
click at [1093, 30] on span "Save" at bounding box center [1085, 27] width 40 height 14
